Goal: Task Accomplishment & Management: Manage account settings

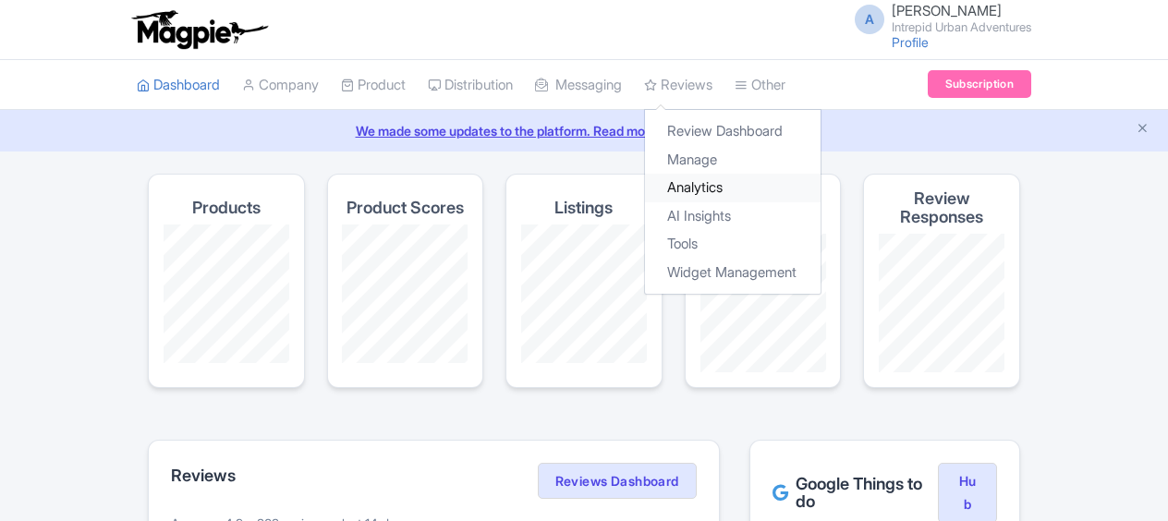
click at [735, 192] on link "Analytics" at bounding box center [733, 188] width 176 height 29
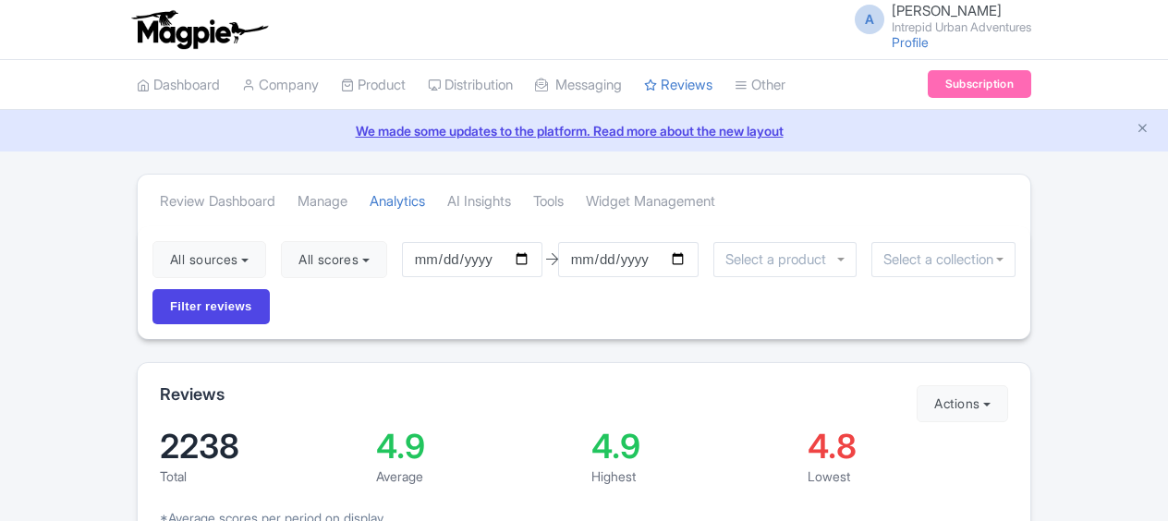
click at [935, 262] on input "select-one" at bounding box center [944, 259] width 120 height 17
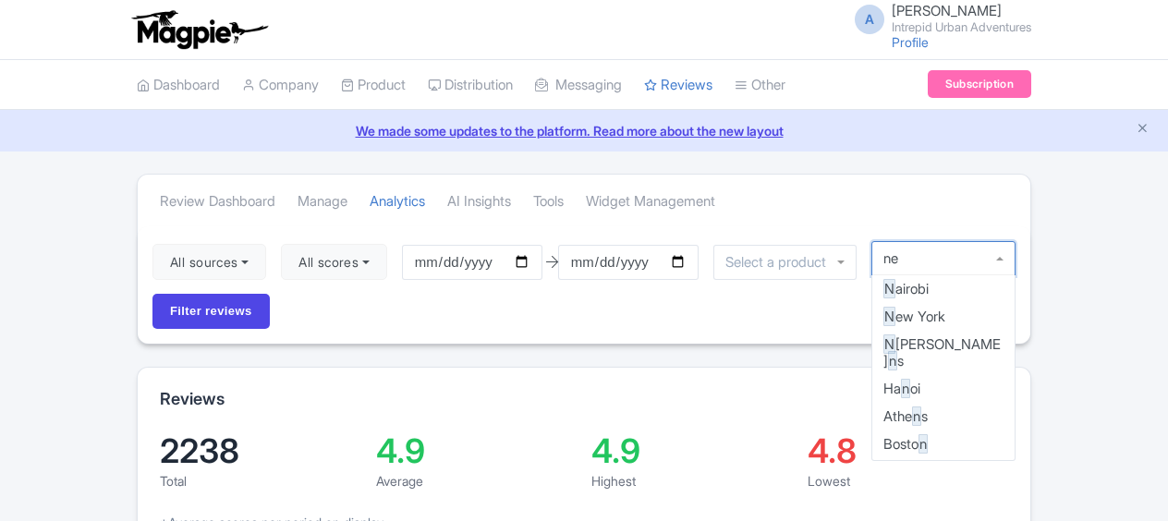
type input "new"
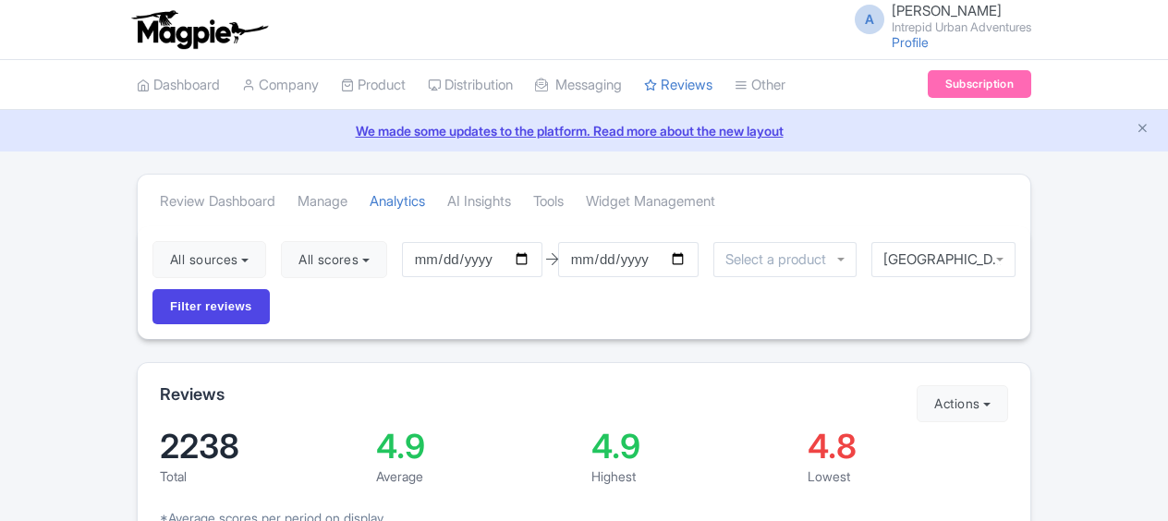
click at [1022, 237] on div "All sources Select all Deselect all Select all Deselect all Urban Adventures - …" at bounding box center [584, 282] width 893 height 113
click at [222, 295] on input "Filter reviews" at bounding box center [211, 306] width 117 height 35
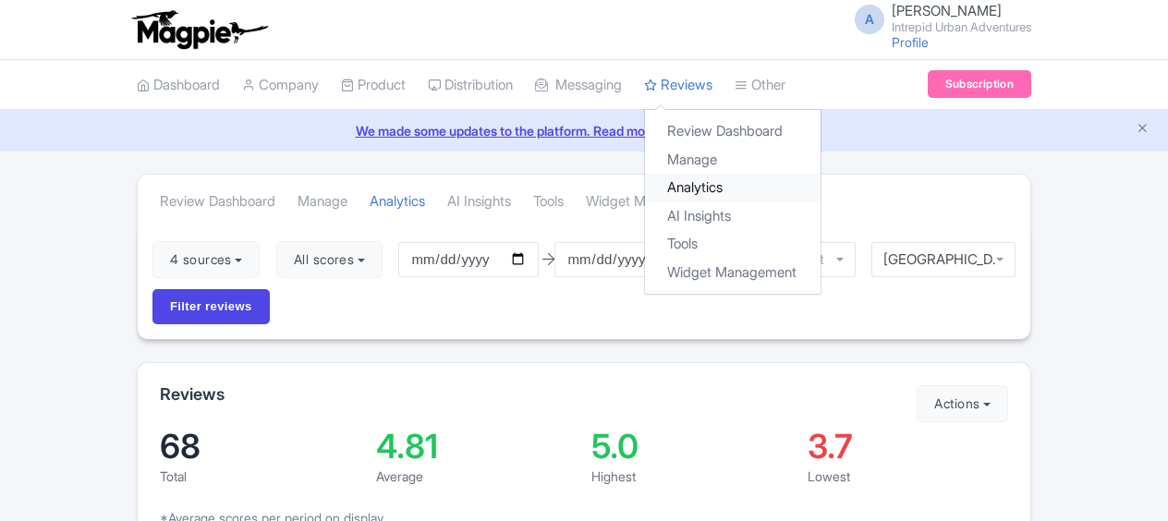
click at [714, 182] on link "Analytics" at bounding box center [733, 188] width 176 height 29
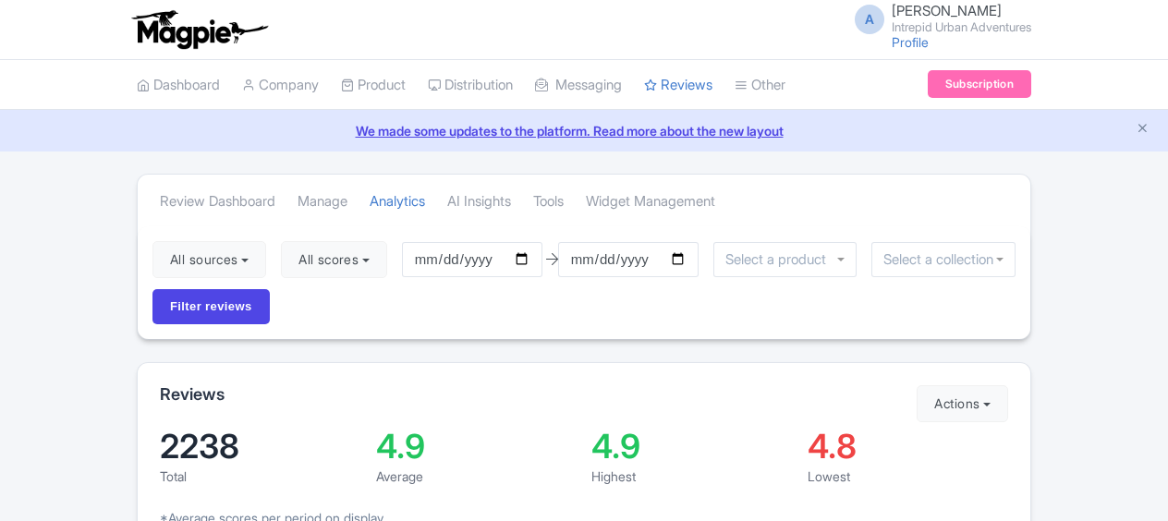
click at [904, 260] on input "select-one" at bounding box center [944, 259] width 120 height 17
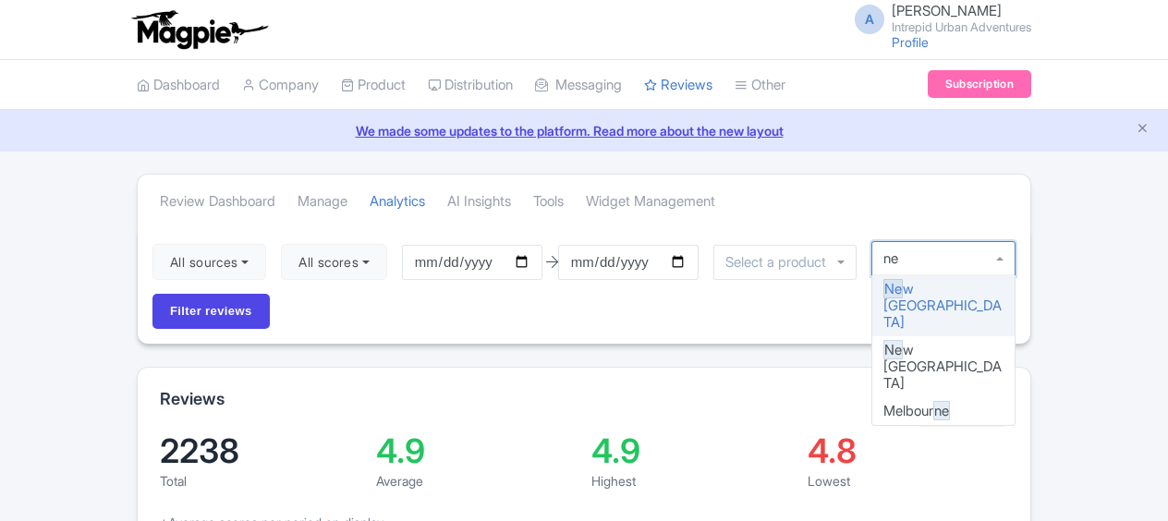
type input "new"
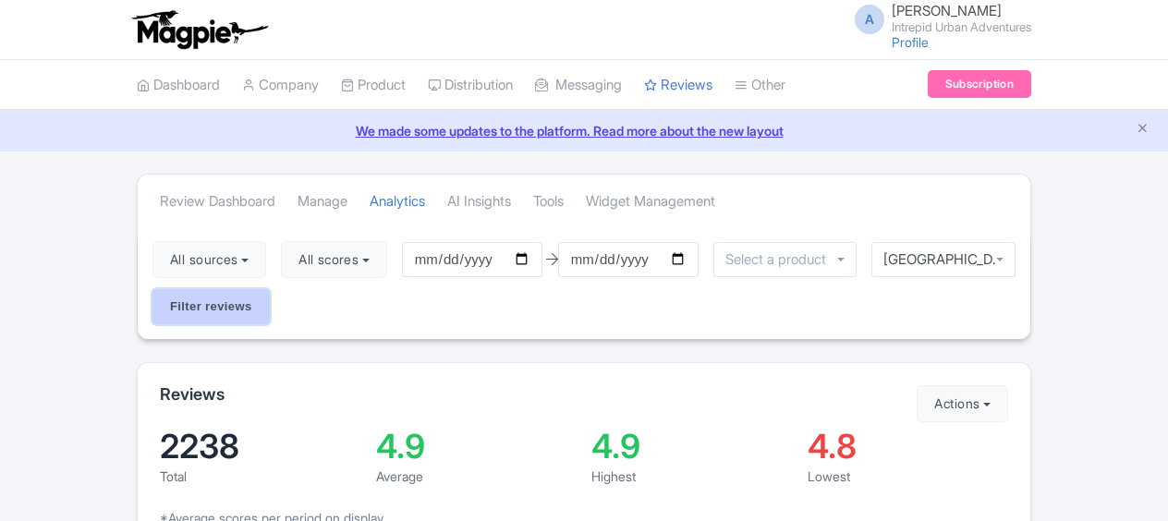
click at [225, 303] on input "Filter reviews" at bounding box center [211, 306] width 117 height 35
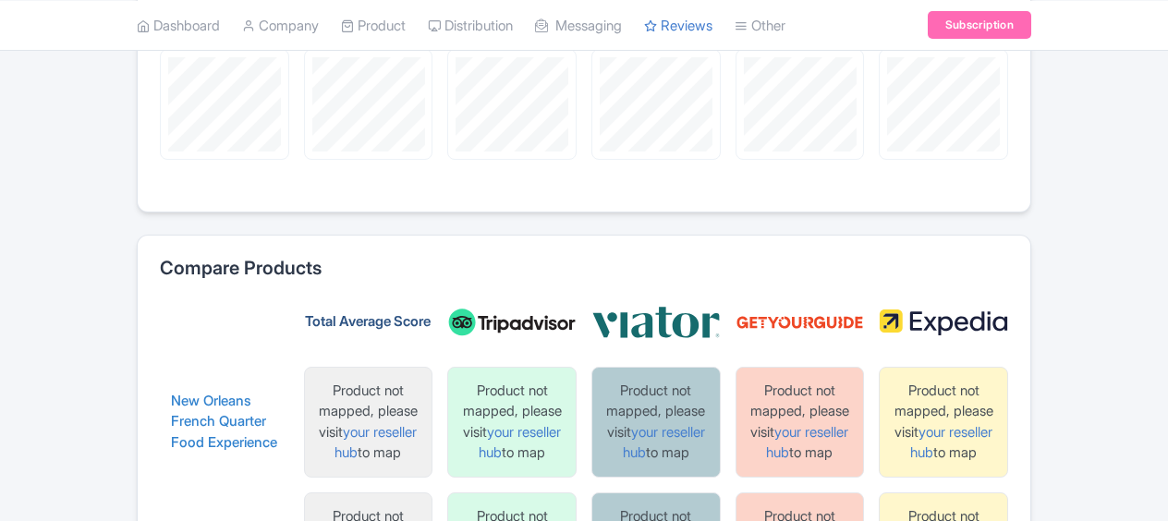
scroll to position [2218, 0]
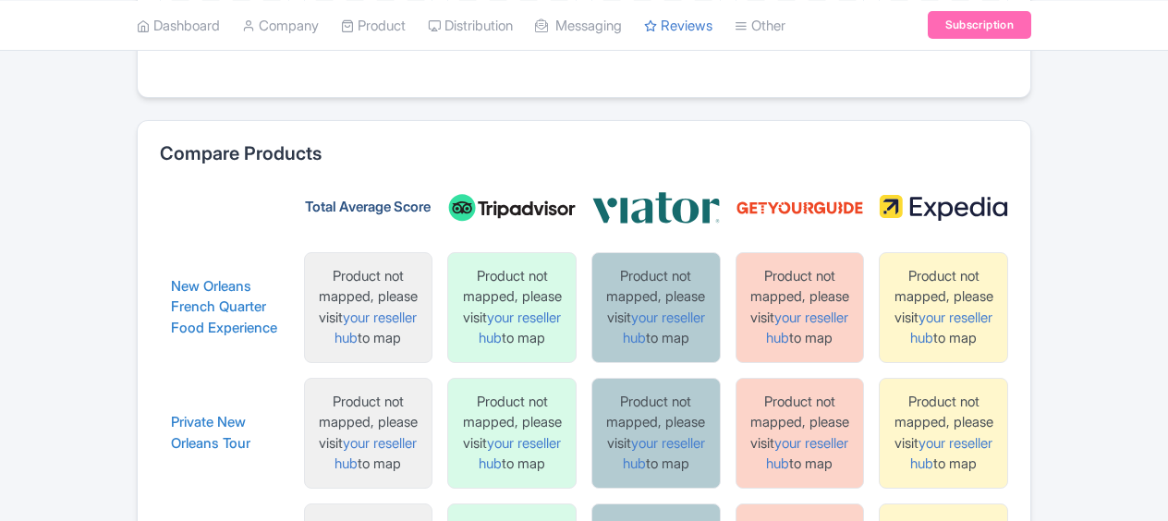
click at [933, 331] on div "Product not mapped, please visit your reseller hub to map" at bounding box center [943, 307] width 113 height 83
click at [934, 326] on link "your reseller hub" at bounding box center [951, 328] width 82 height 39
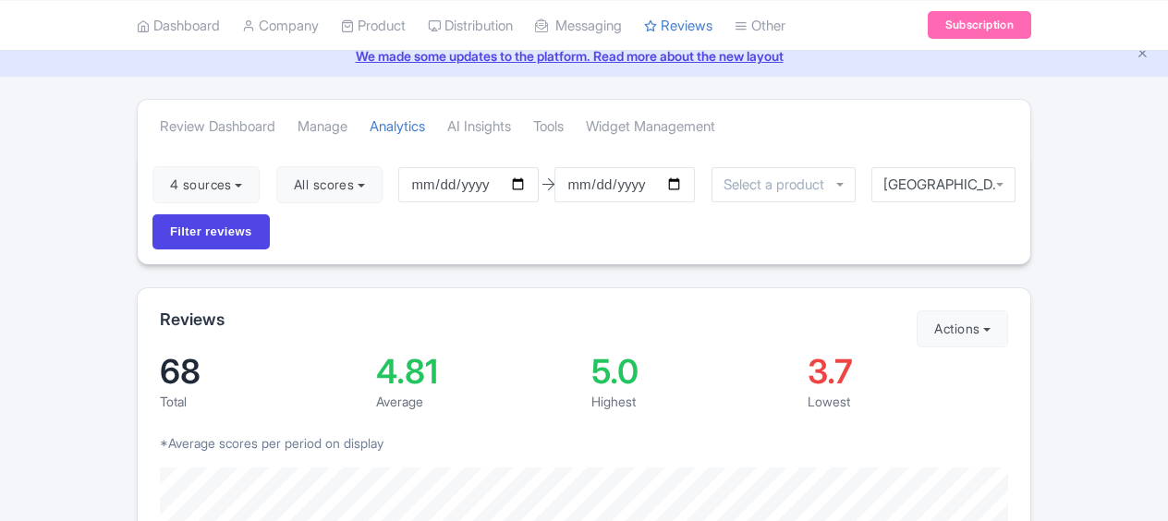
scroll to position [46, 0]
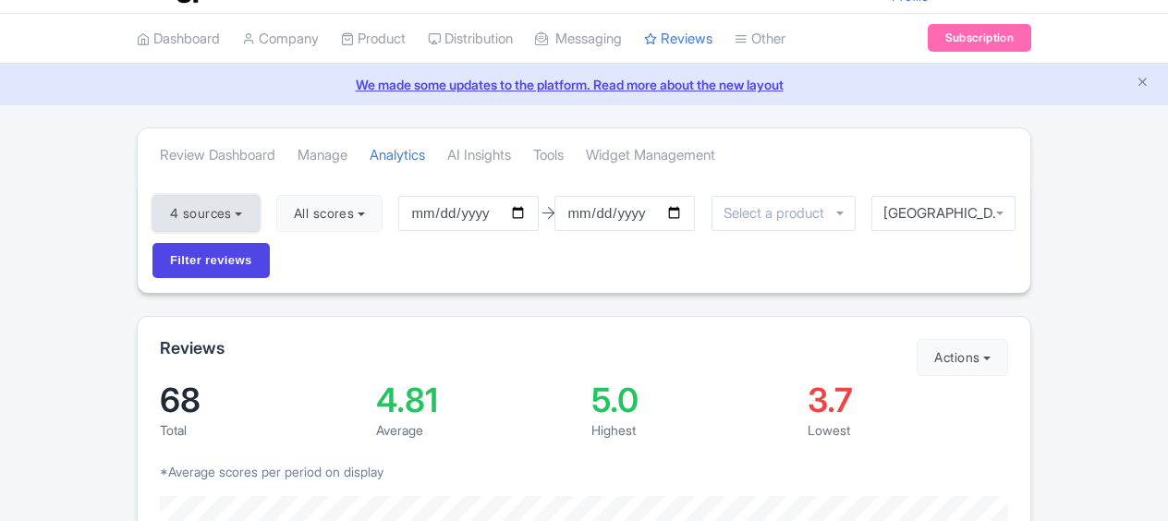
click at [233, 204] on button "4 sources" at bounding box center [206, 213] width 107 height 37
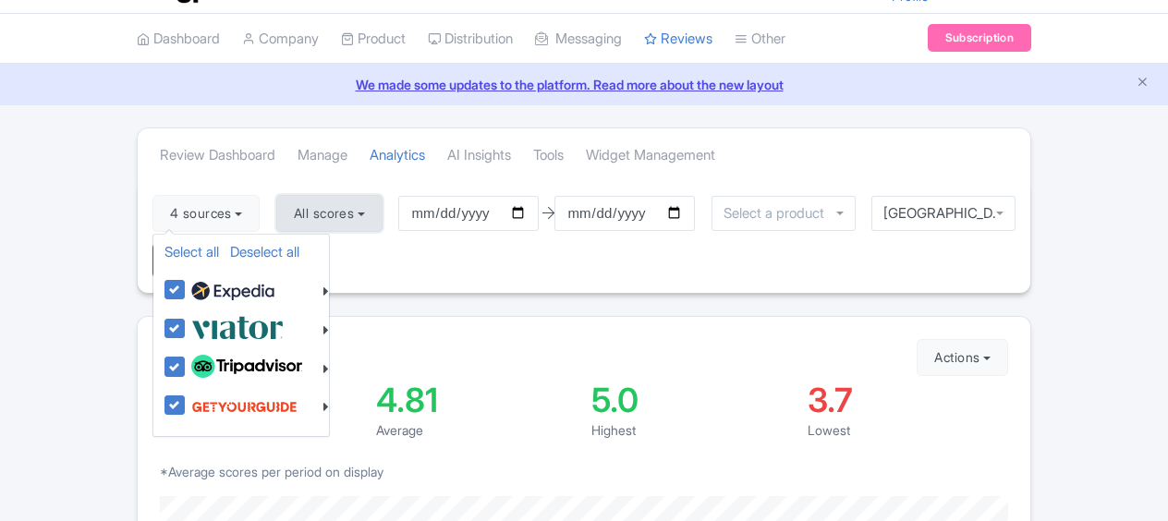
click at [329, 203] on button "All scores" at bounding box center [329, 213] width 106 height 37
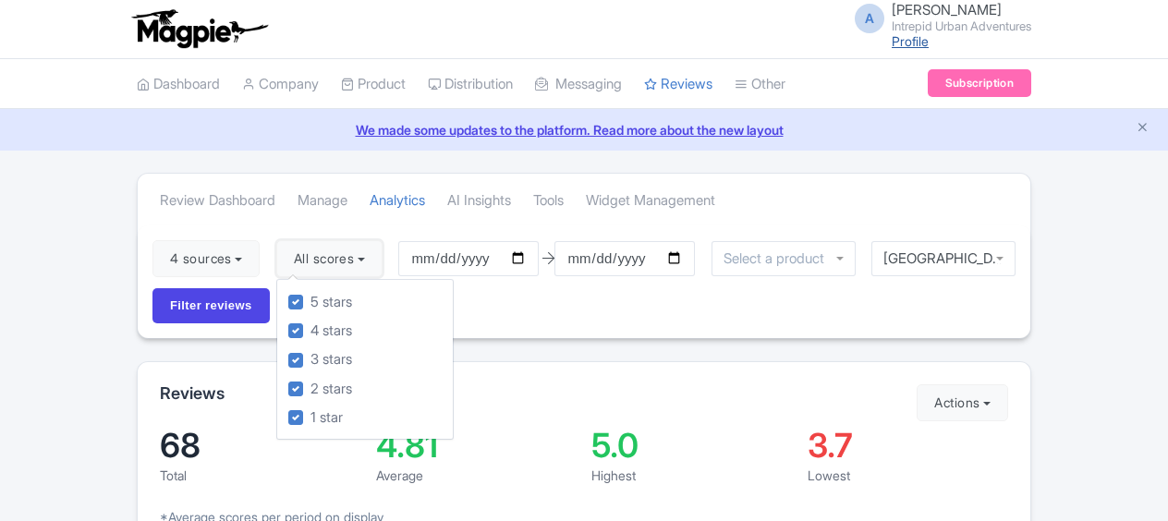
scroll to position [0, 0]
click at [892, 13] on span "[PERSON_NAME]" at bounding box center [947, 11] width 110 height 18
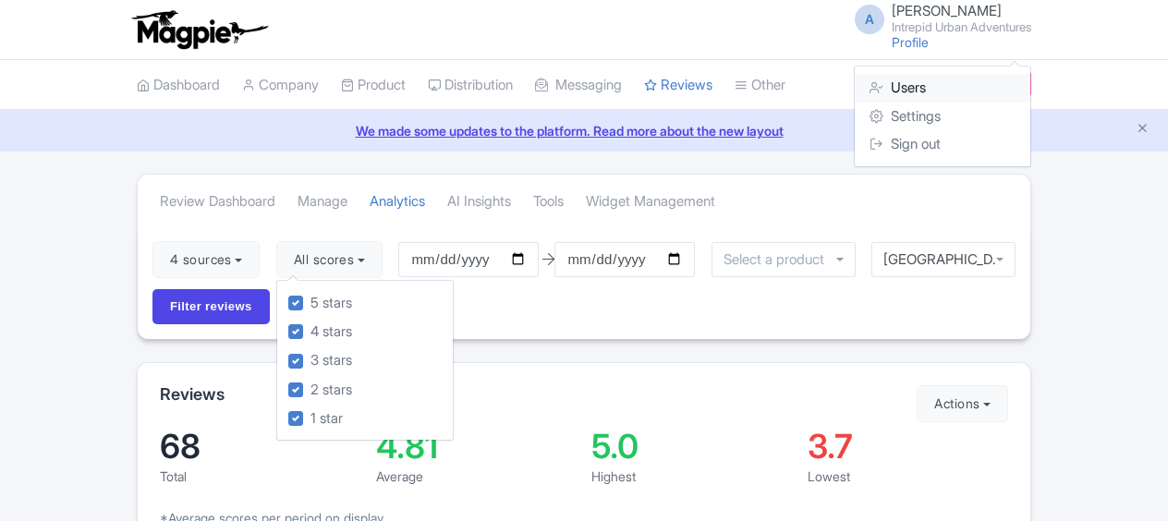
click at [919, 85] on link "Users" at bounding box center [943, 88] width 176 height 29
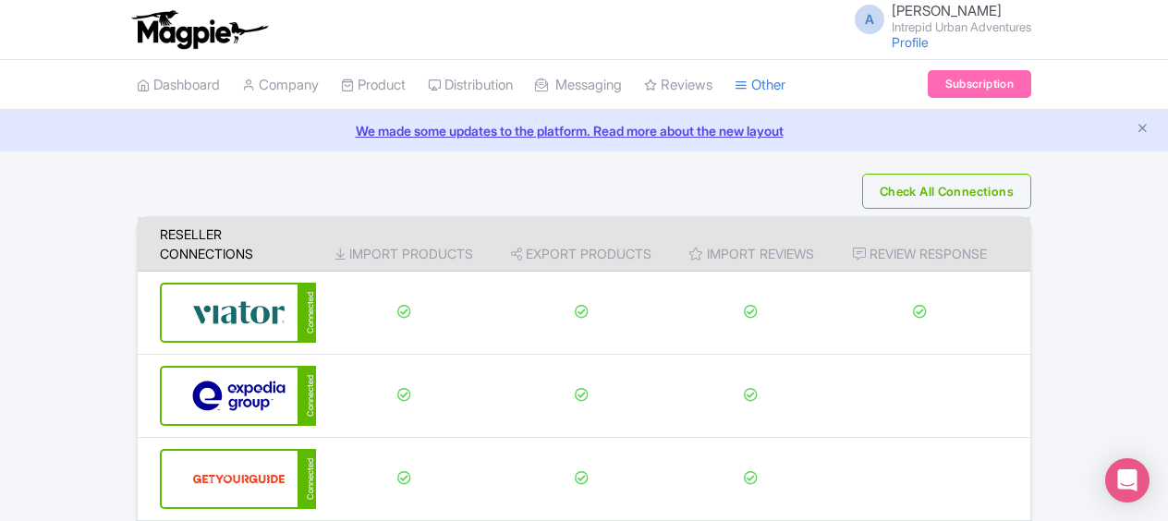
click at [925, 9] on span "[PERSON_NAME]" at bounding box center [947, 11] width 110 height 18
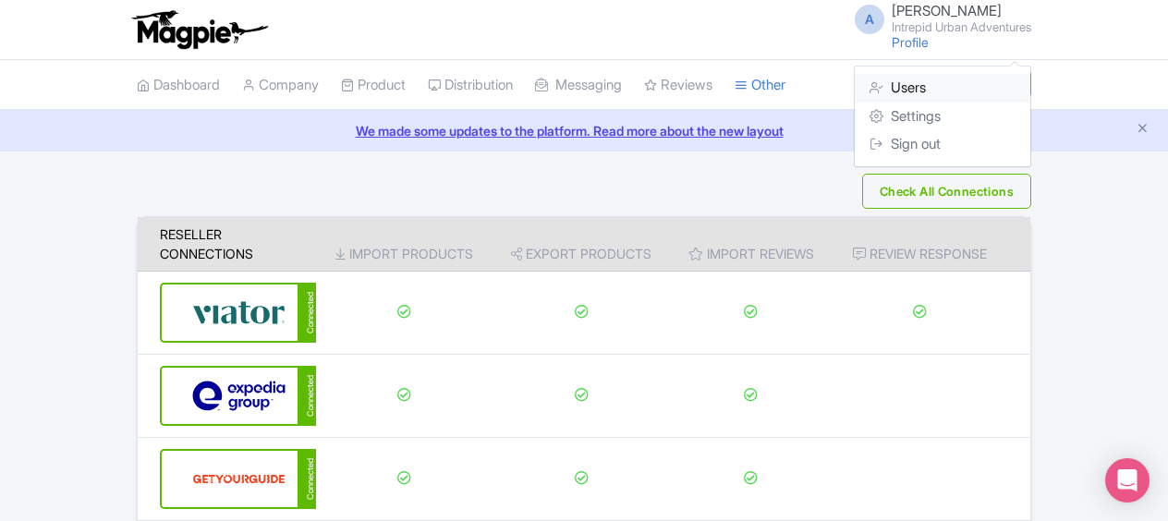
click at [913, 82] on link "Users" at bounding box center [943, 88] width 176 height 29
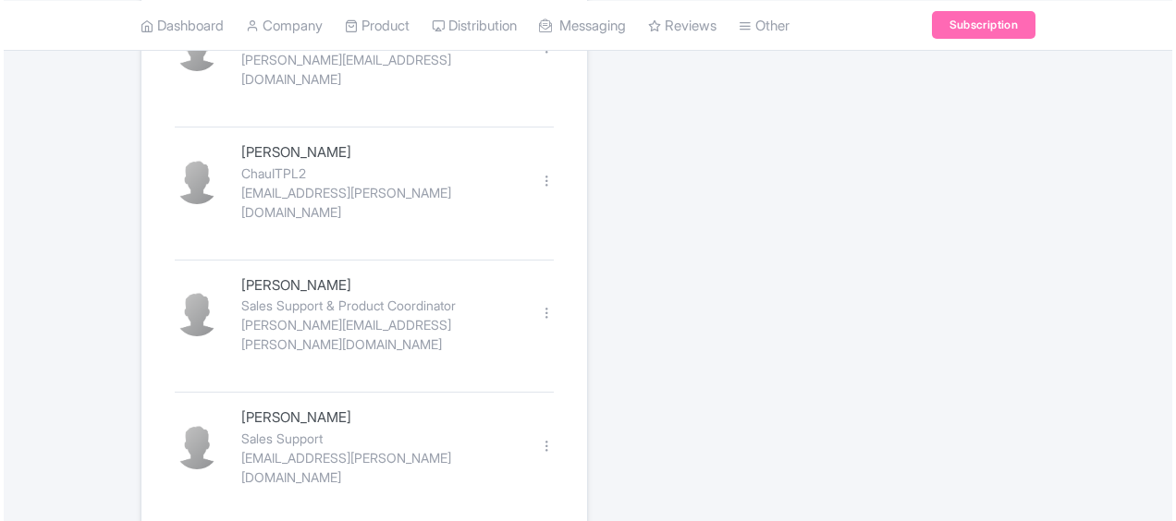
scroll to position [4621, 0]
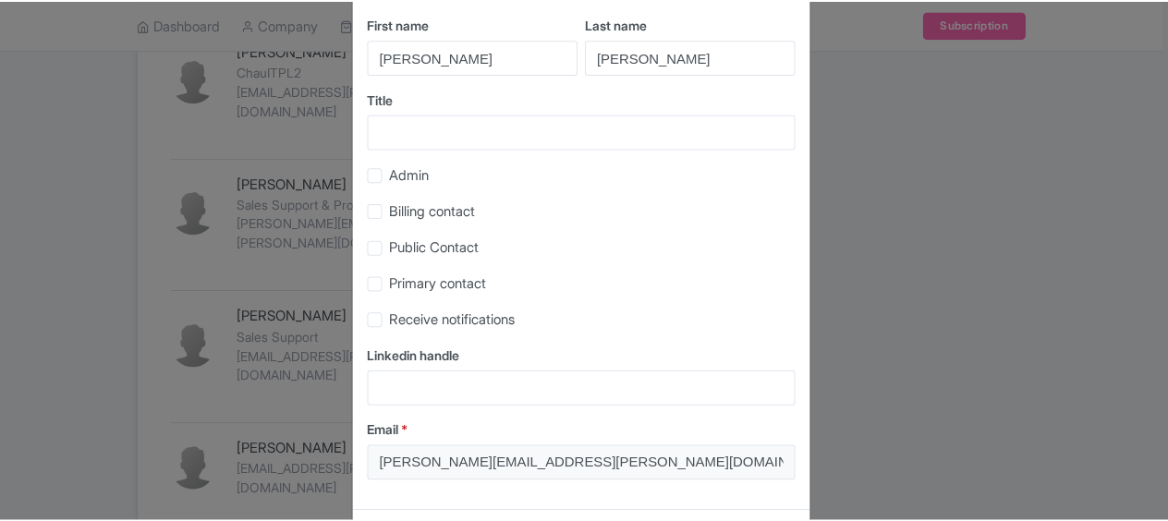
scroll to position [0, 0]
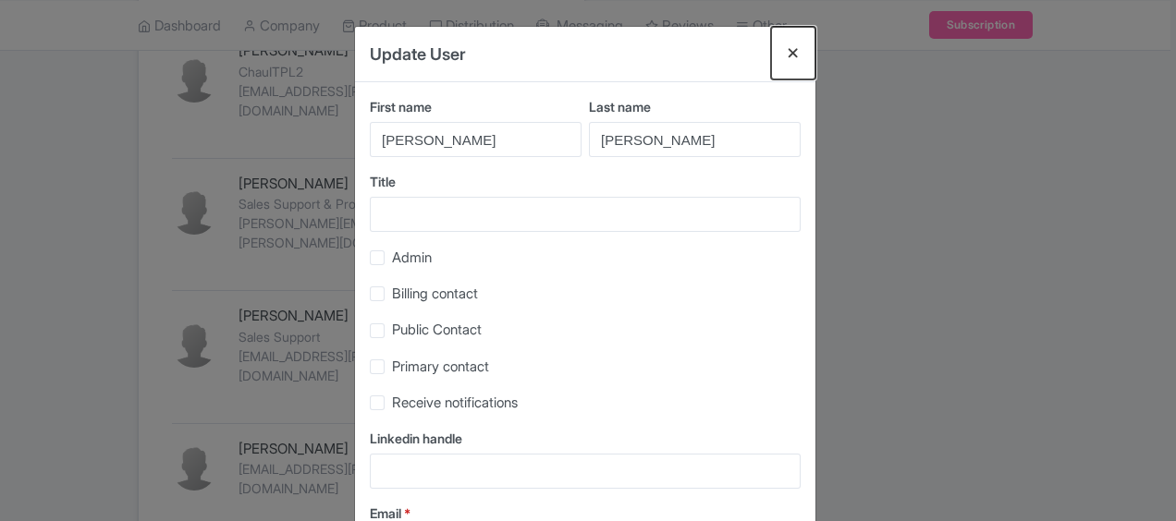
click at [793, 53] on button "Close" at bounding box center [793, 53] width 44 height 53
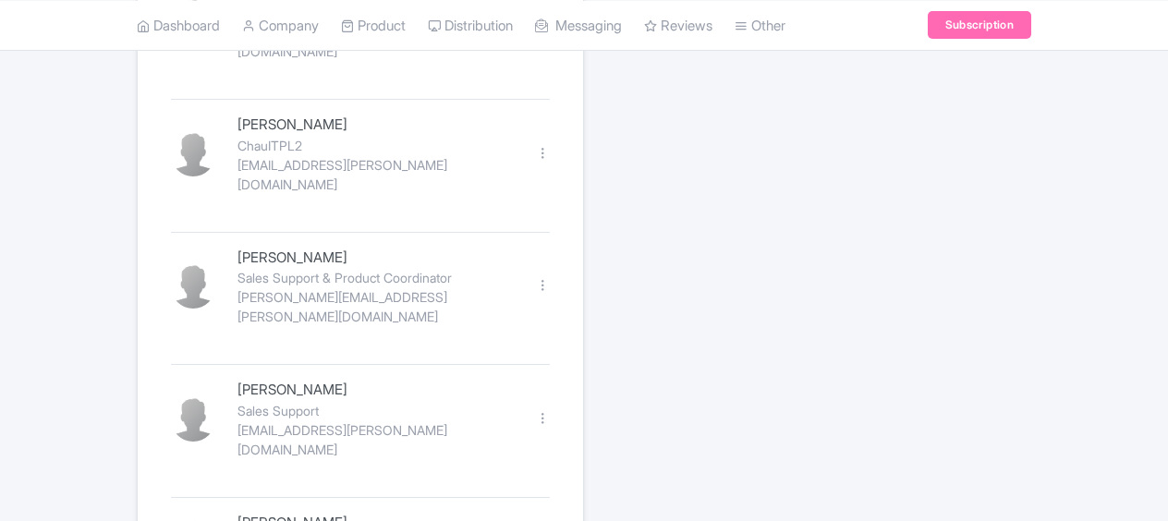
scroll to position [4344, 0]
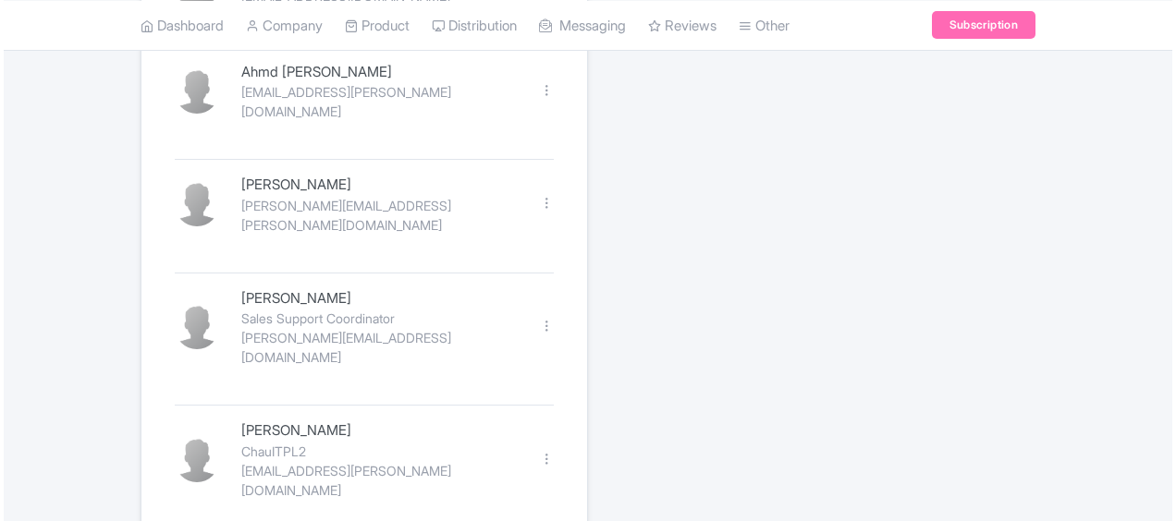
scroll to position [4159, 0]
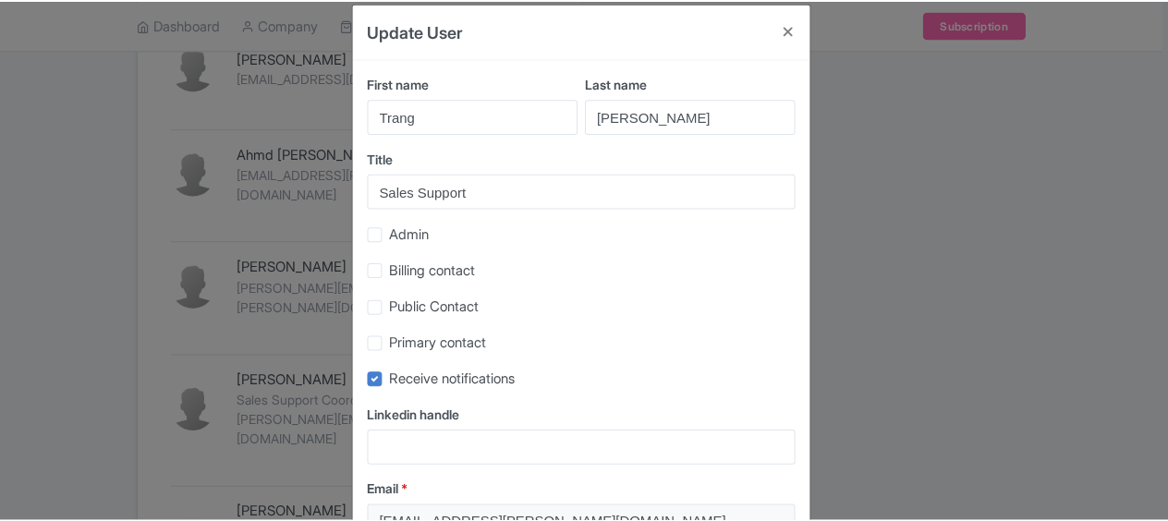
scroll to position [0, 0]
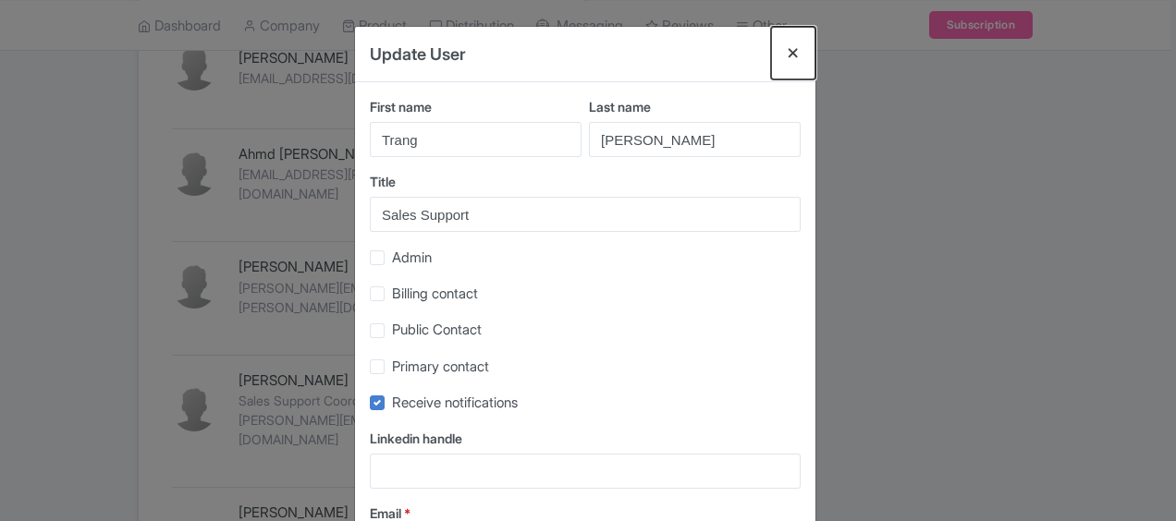
click at [788, 55] on button "Close" at bounding box center [793, 53] width 44 height 53
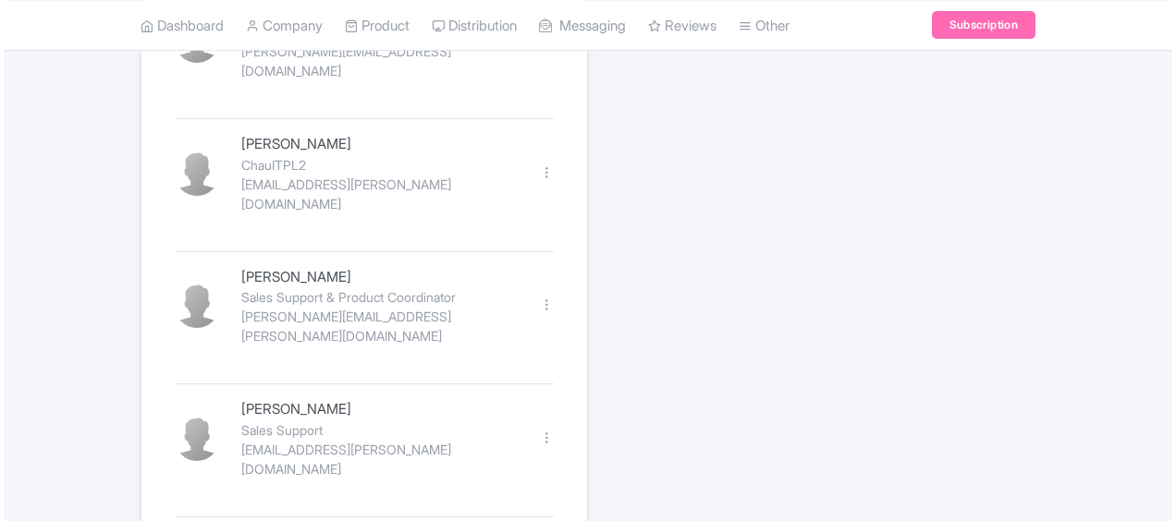
scroll to position [4529, 0]
drag, startPoint x: 377, startPoint y: 390, endPoint x: 418, endPoint y: 383, distance: 41.3
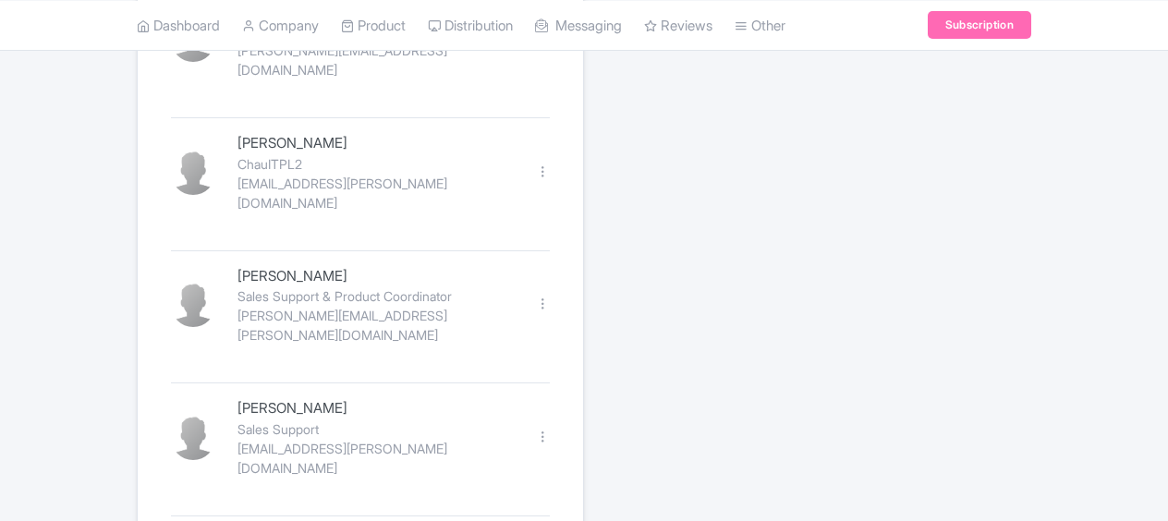
drag, startPoint x: 469, startPoint y: 411, endPoint x: 480, endPoint y: 403, distance: 13.9
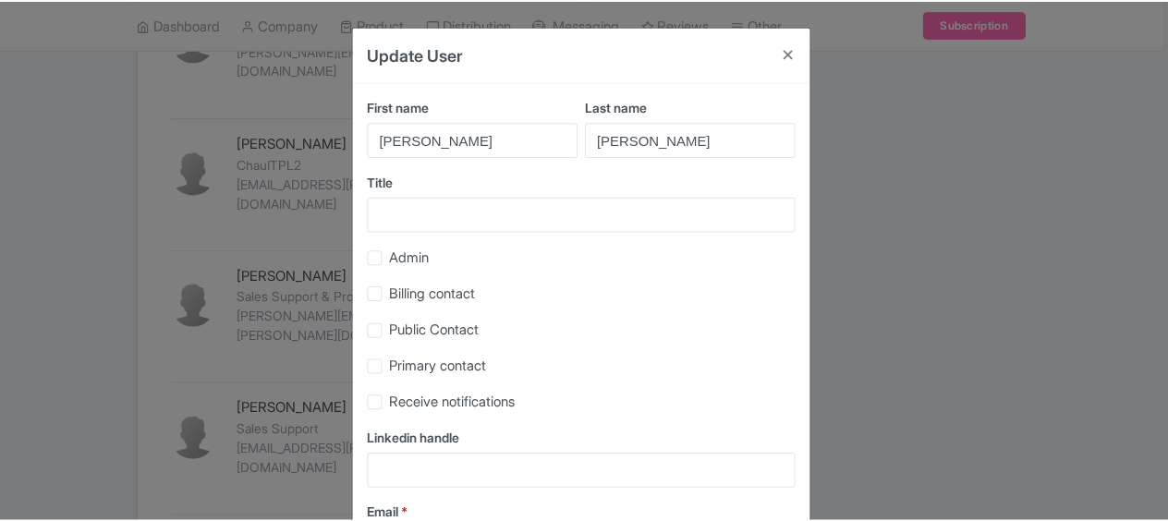
scroll to position [165, 0]
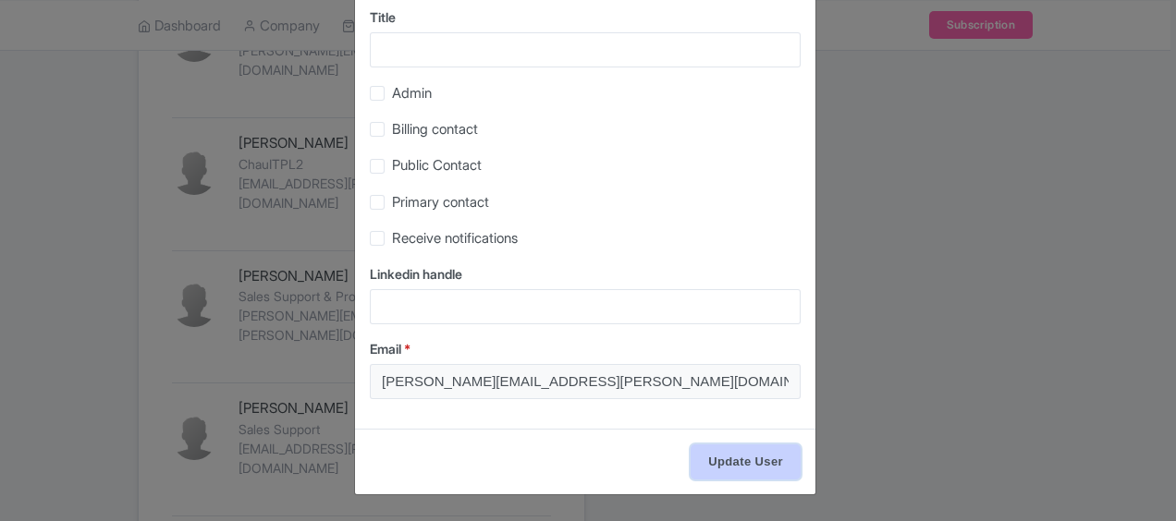
click at [739, 454] on input "Update User" at bounding box center [745, 462] width 110 height 35
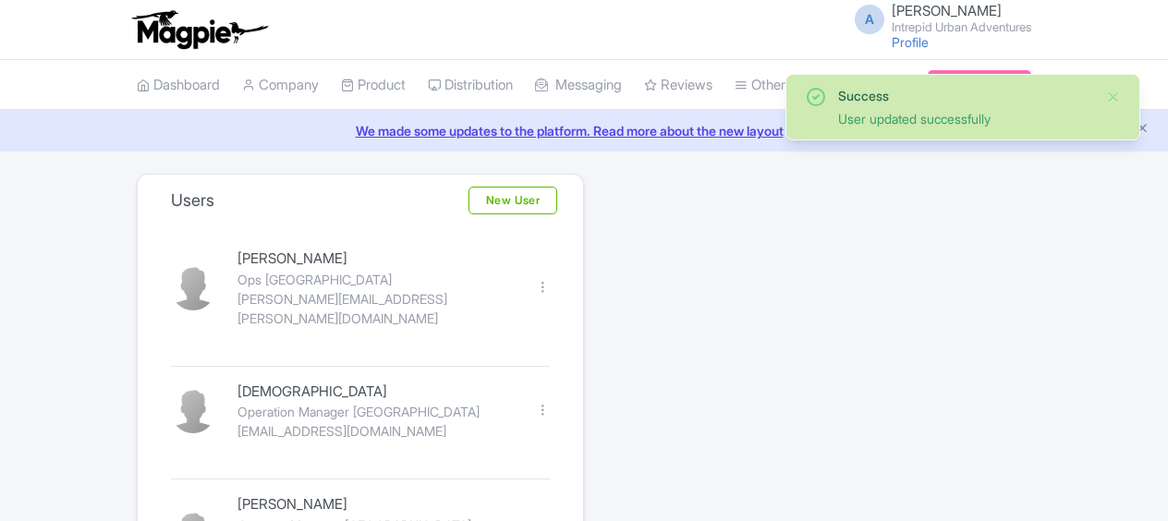
scroll to position [4529, 0]
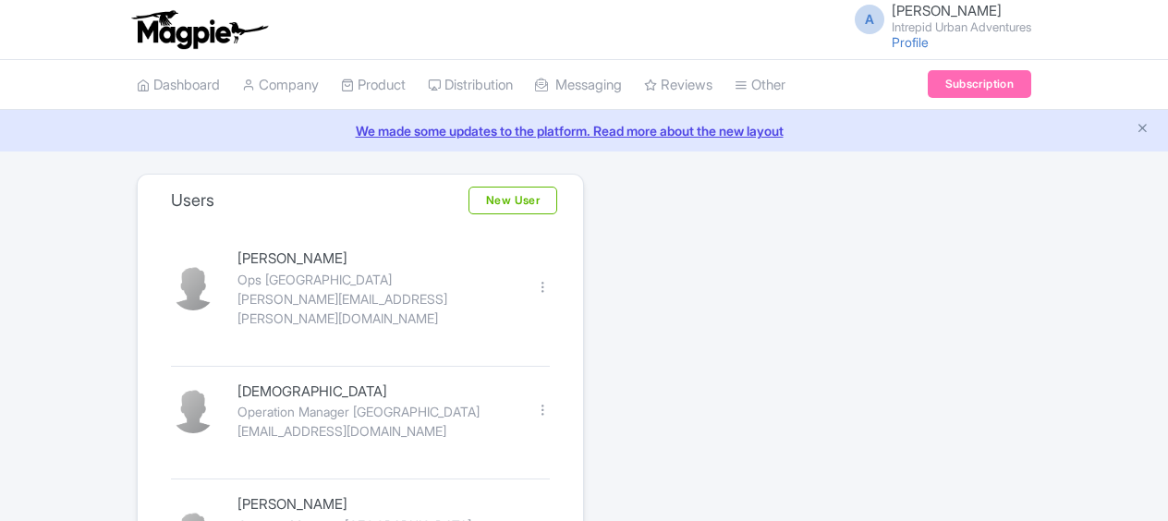
click at [951, 17] on span "[PERSON_NAME]" at bounding box center [947, 11] width 110 height 18
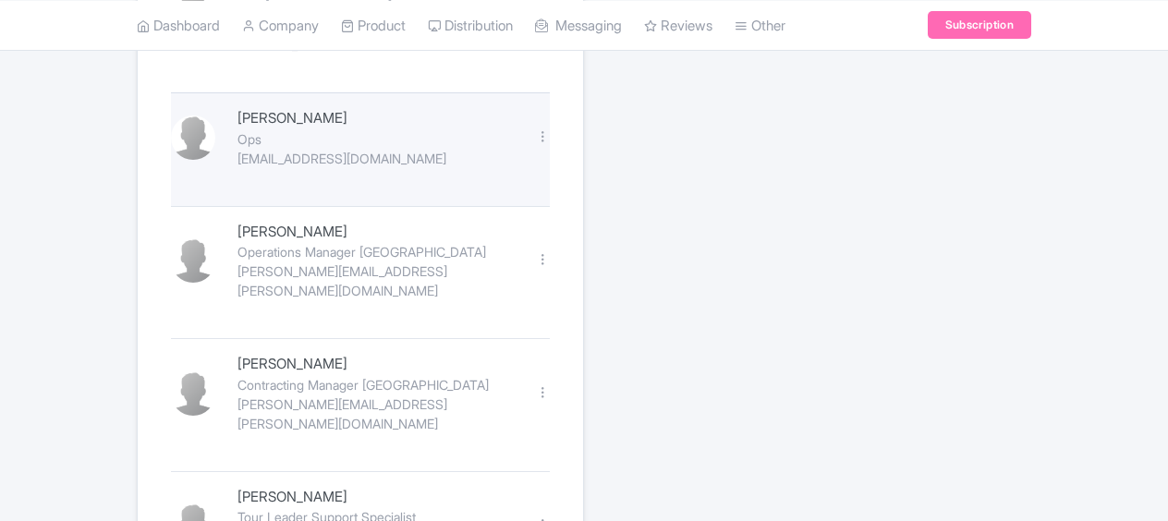
scroll to position [1571, 0]
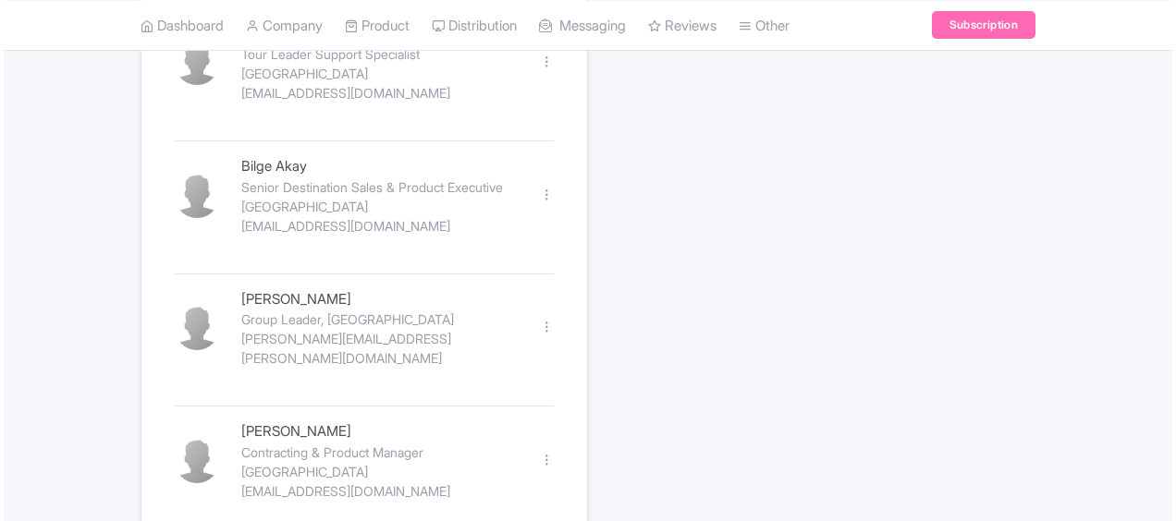
scroll to position [1664, 0]
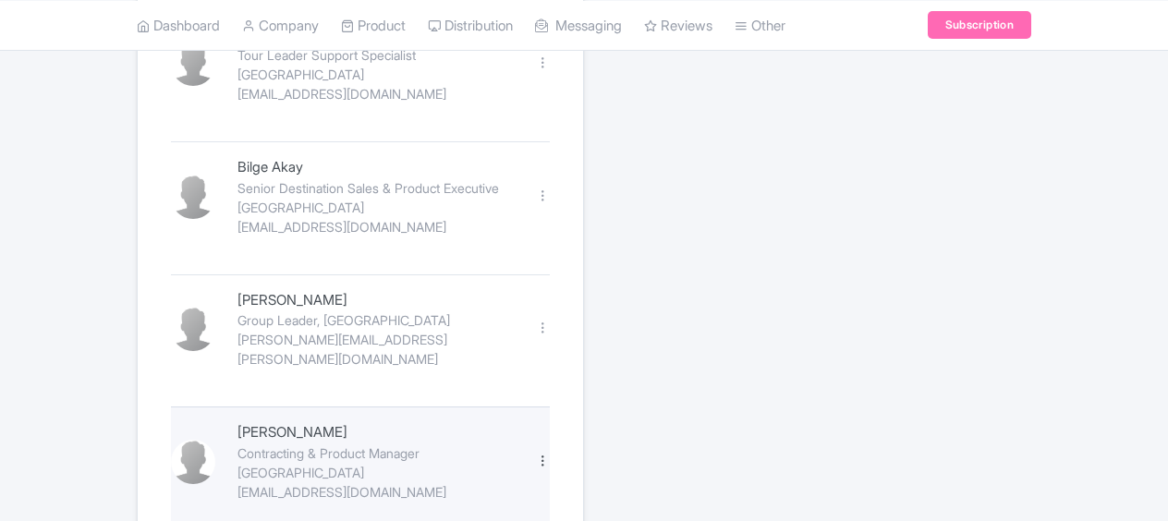
click at [542, 454] on div at bounding box center [543, 461] width 14 height 14
click at [435, 478] on link "Edit" at bounding box center [461, 492] width 176 height 29
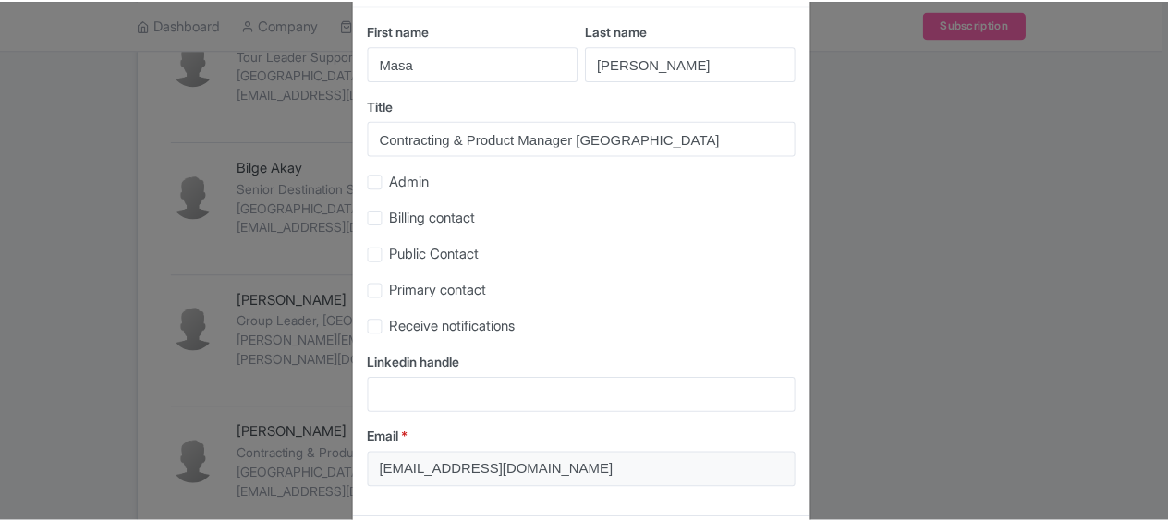
scroll to position [0, 0]
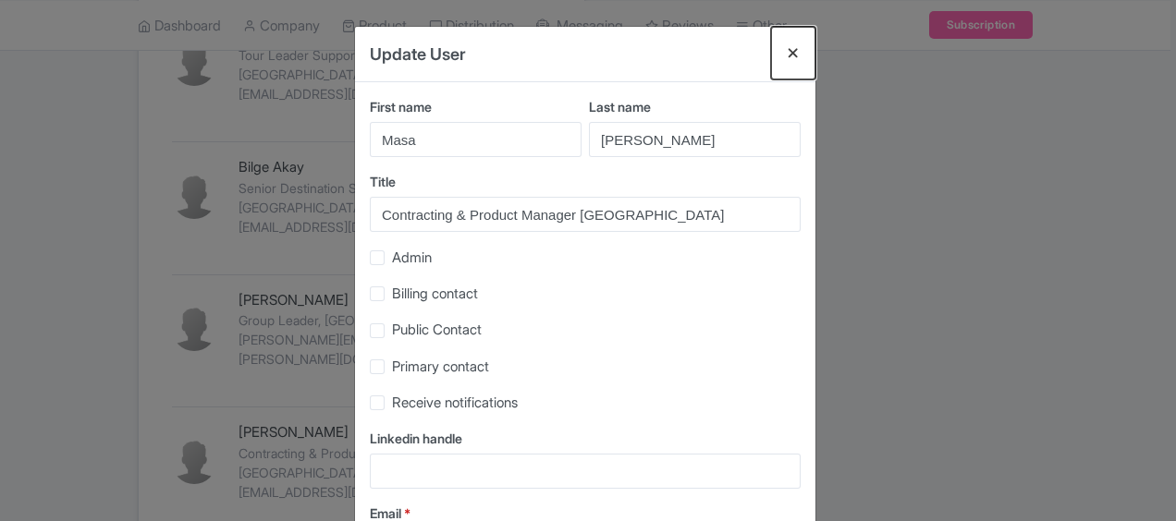
click at [801, 48] on button "Close" at bounding box center [793, 53] width 44 height 53
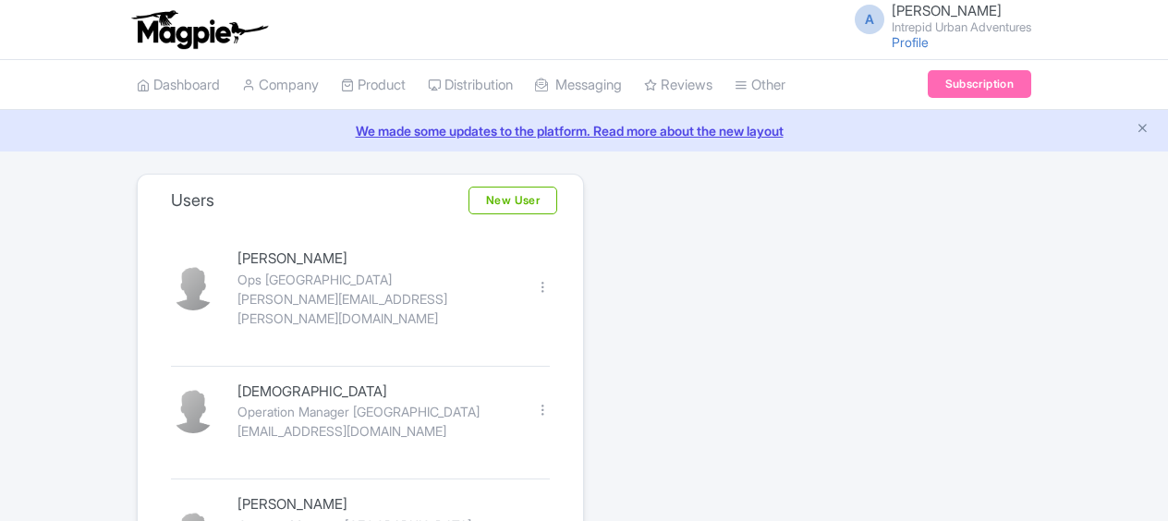
scroll to position [1664, 0]
